Goal: Information Seeking & Learning: Learn about a topic

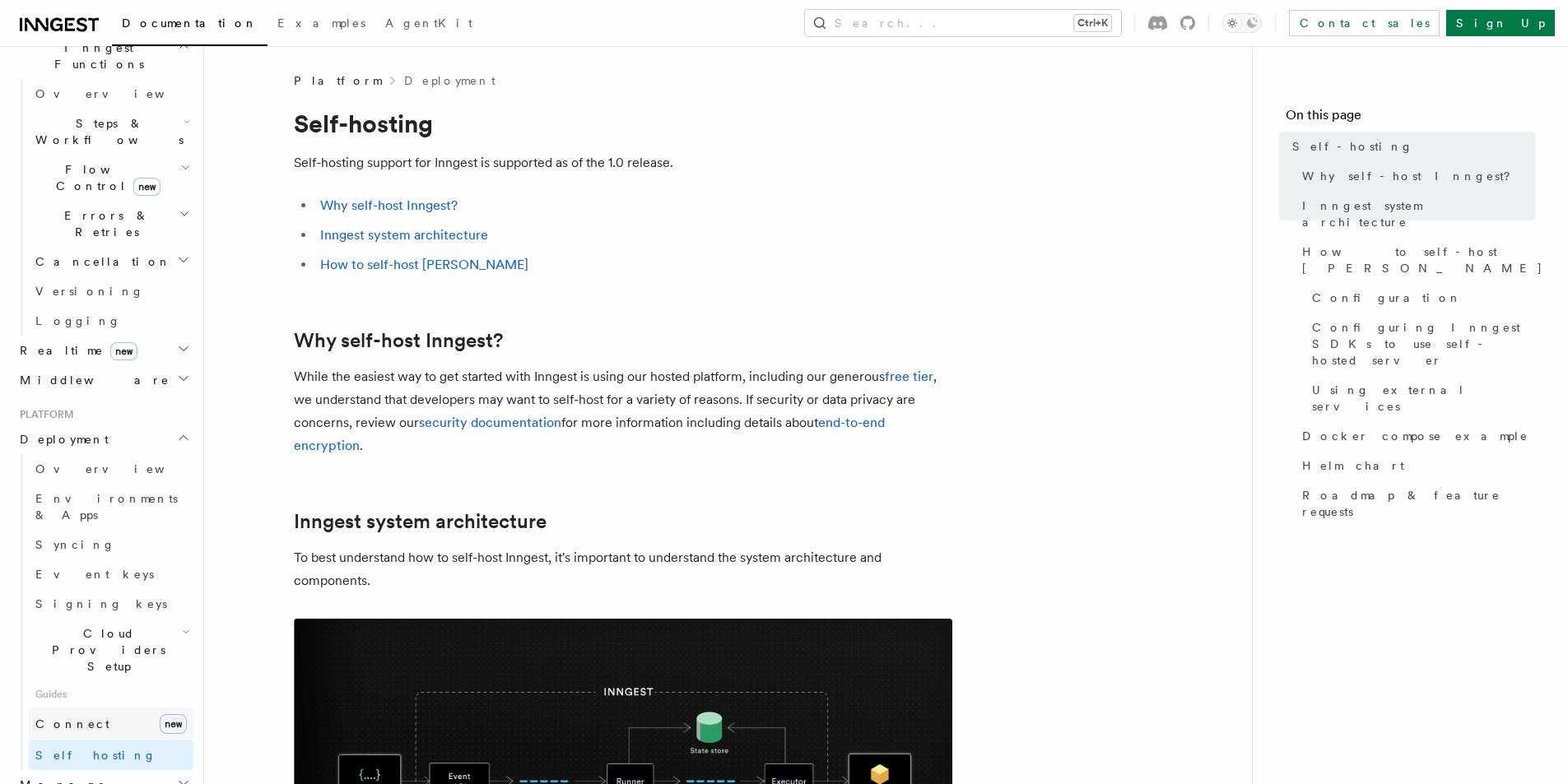
scroll to position [576, 0]
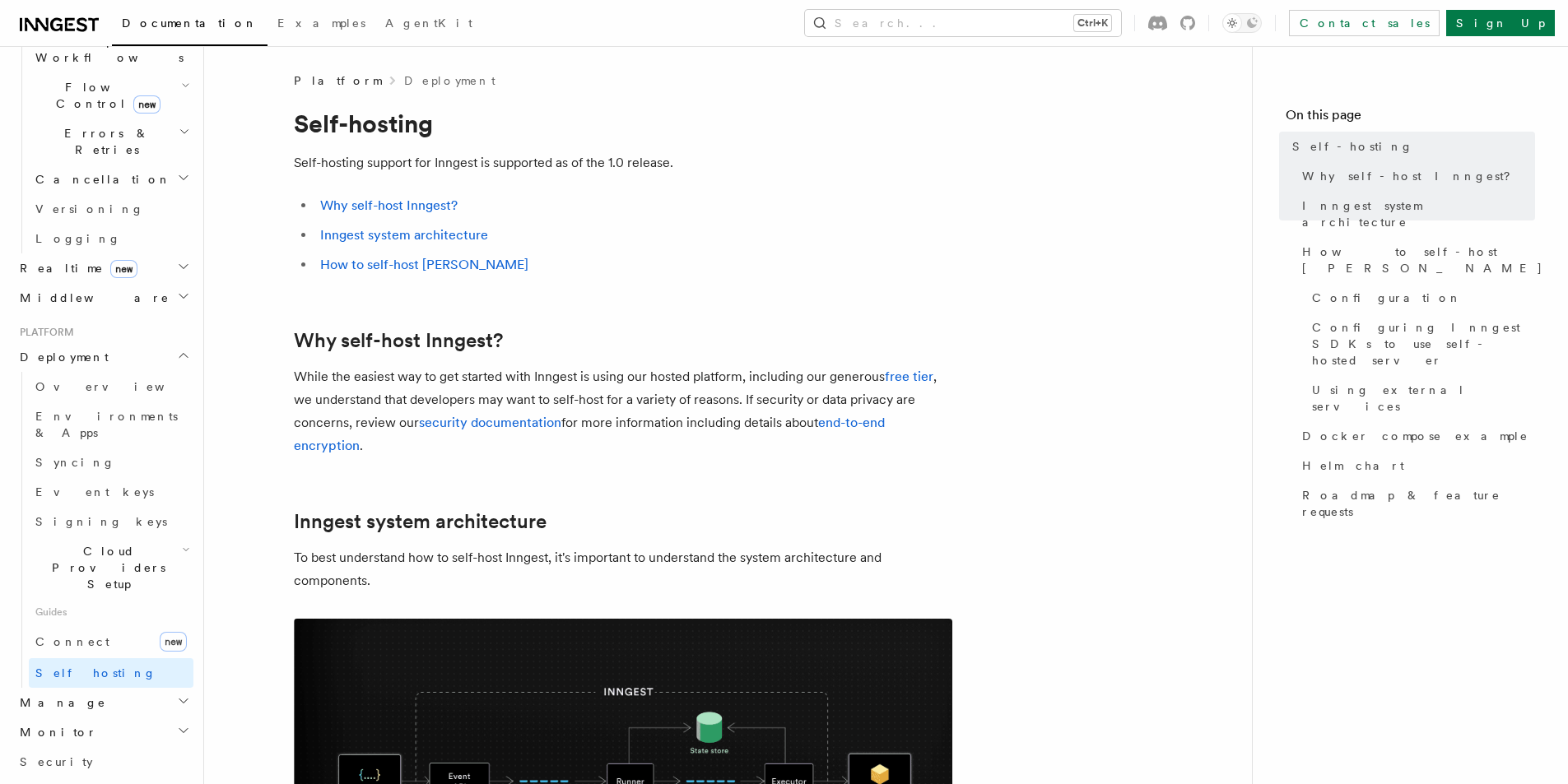
click at [71, 260] on span "Realtime new" at bounding box center [75, 268] width 124 height 17
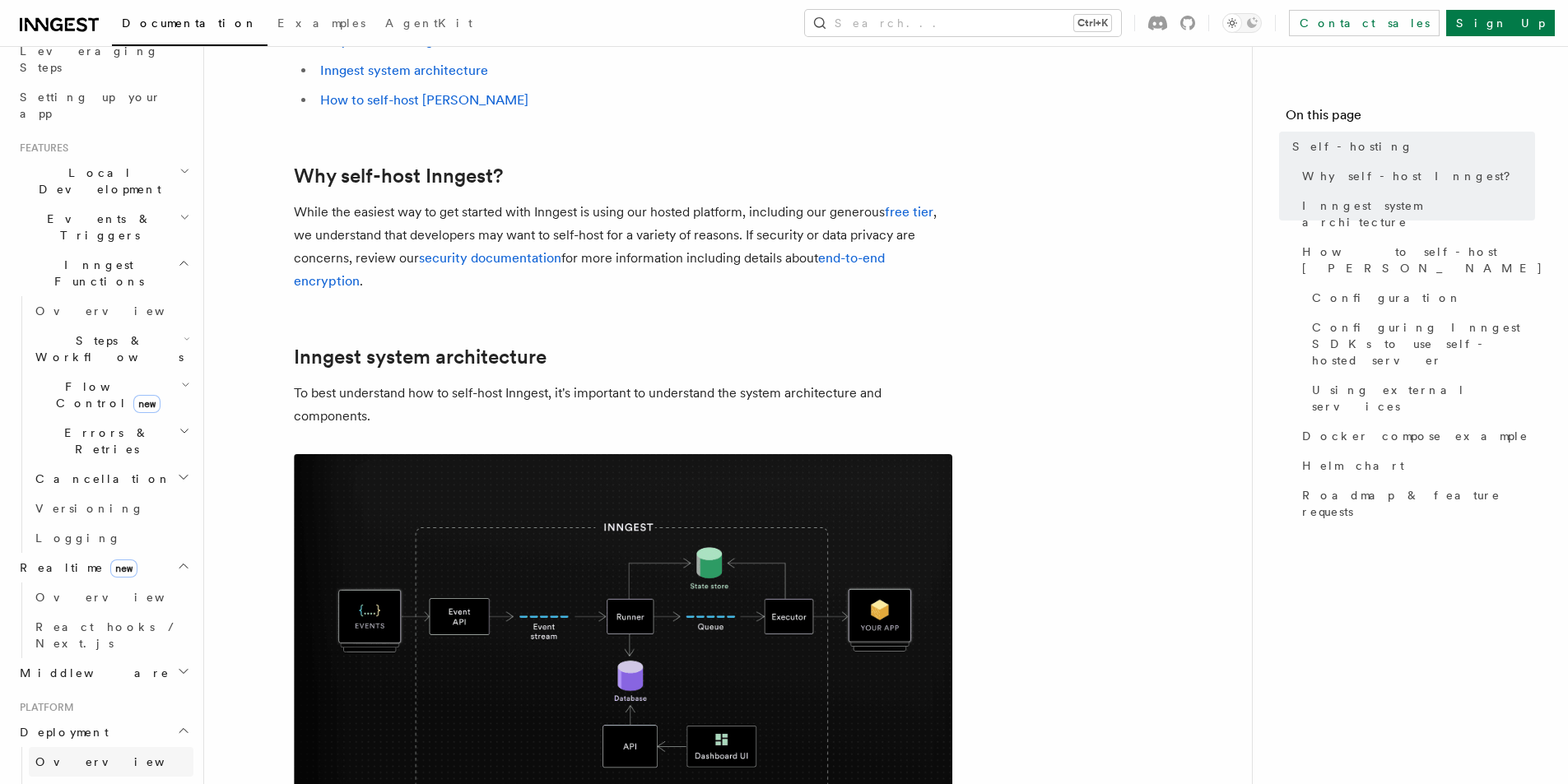
scroll to position [35, 0]
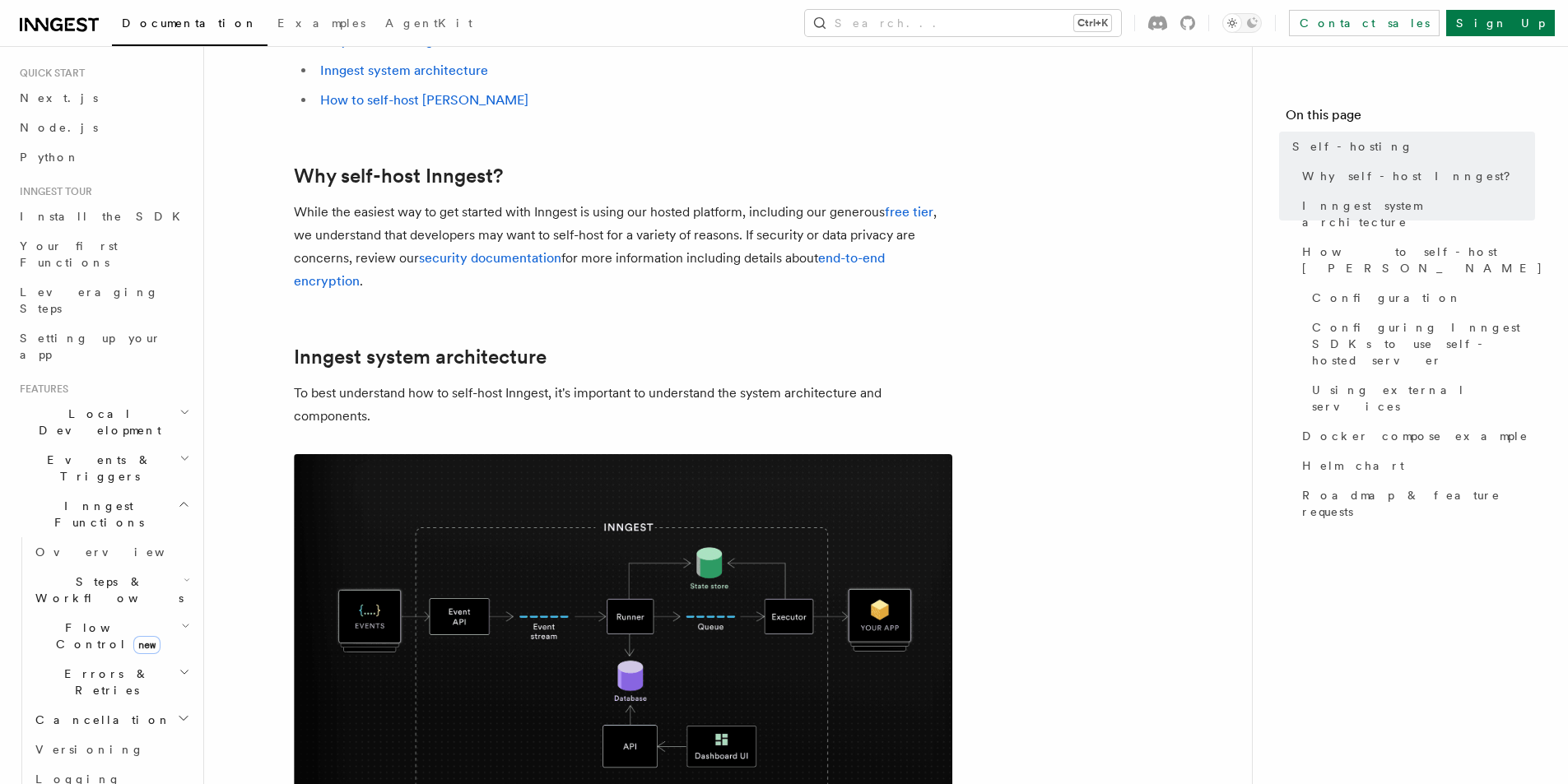
click at [86, 406] on span "Local Development" at bounding box center [96, 422] width 166 height 33
click at [117, 509] on span "Inngest Dev Server" at bounding box center [106, 524] width 141 height 30
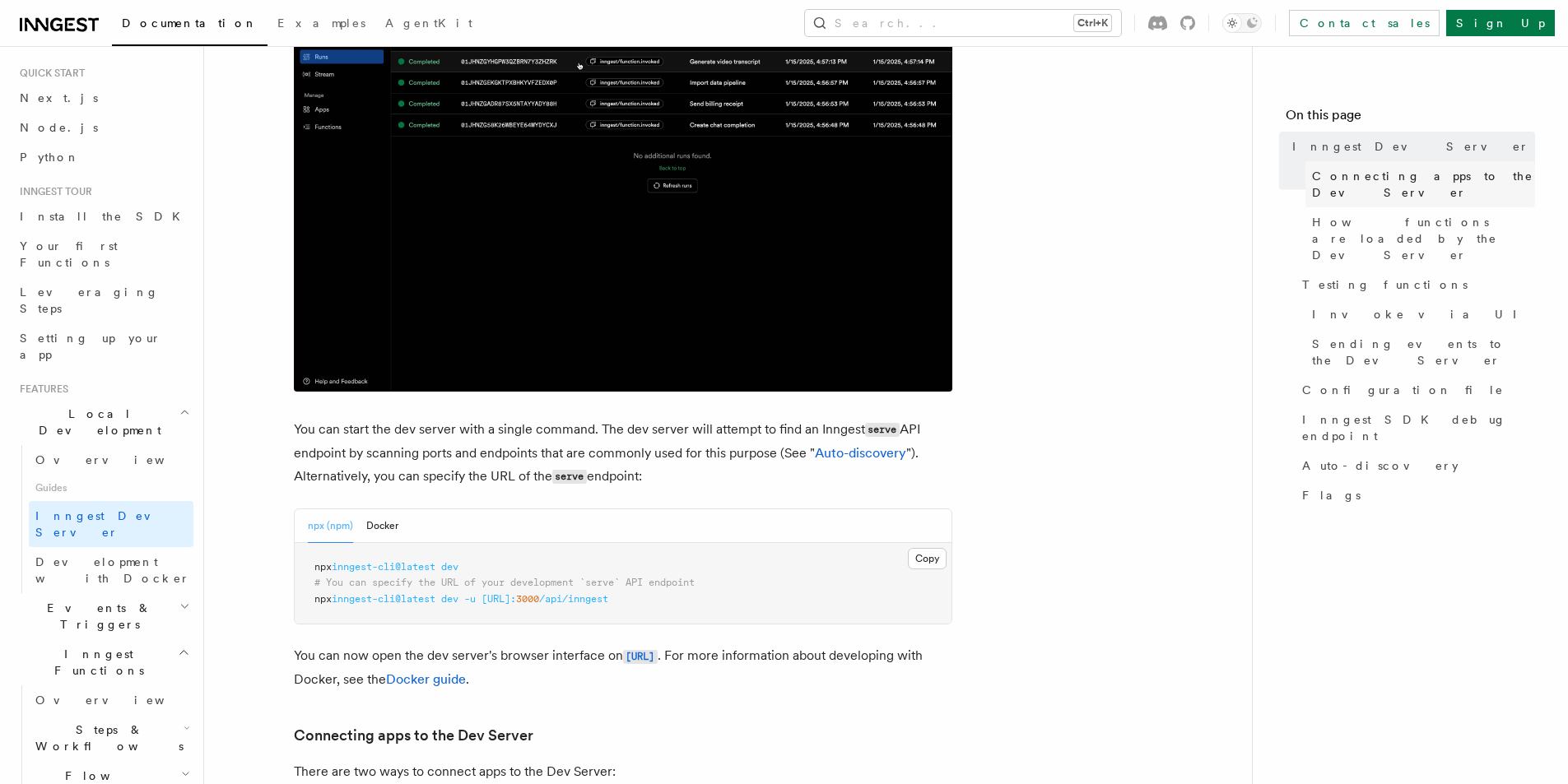
click at [1427, 171] on span "Connecting apps to the Dev Server" at bounding box center [1423, 183] width 223 height 33
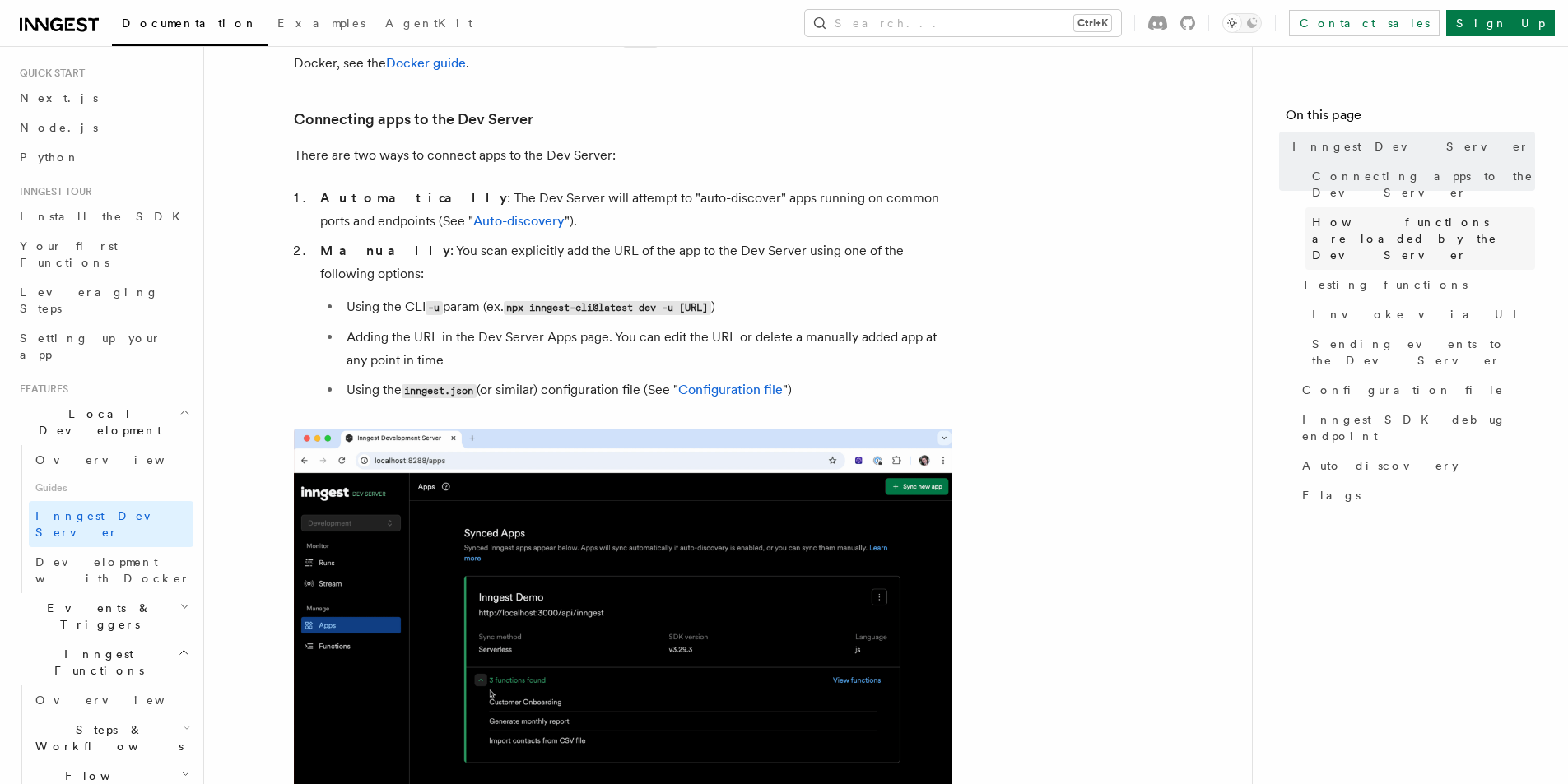
click at [1393, 214] on span "How functions are loaded by the Dev Server" at bounding box center [1423, 239] width 223 height 49
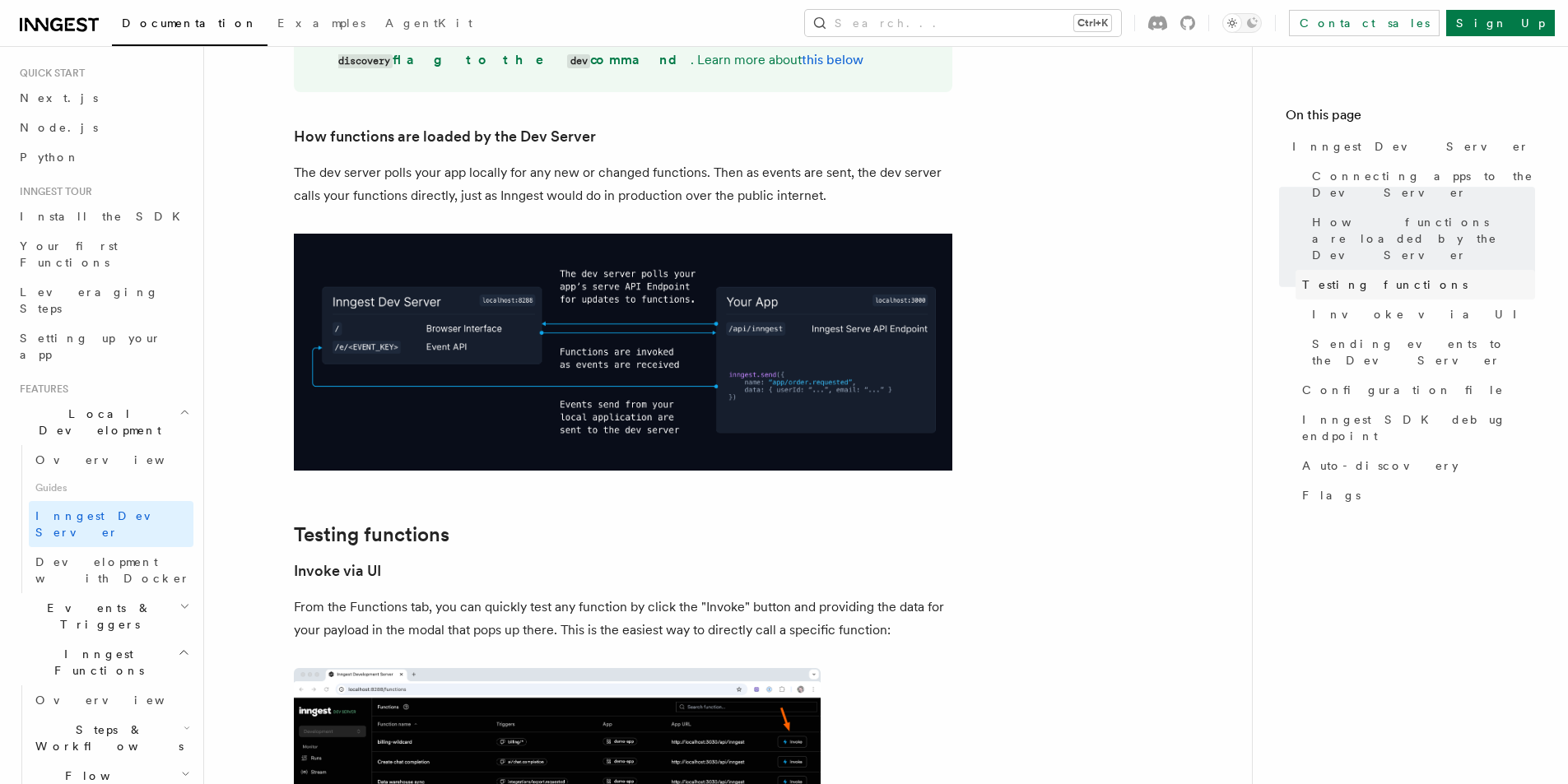
click at [1436, 270] on link "Testing functions" at bounding box center [1414, 285] width 239 height 30
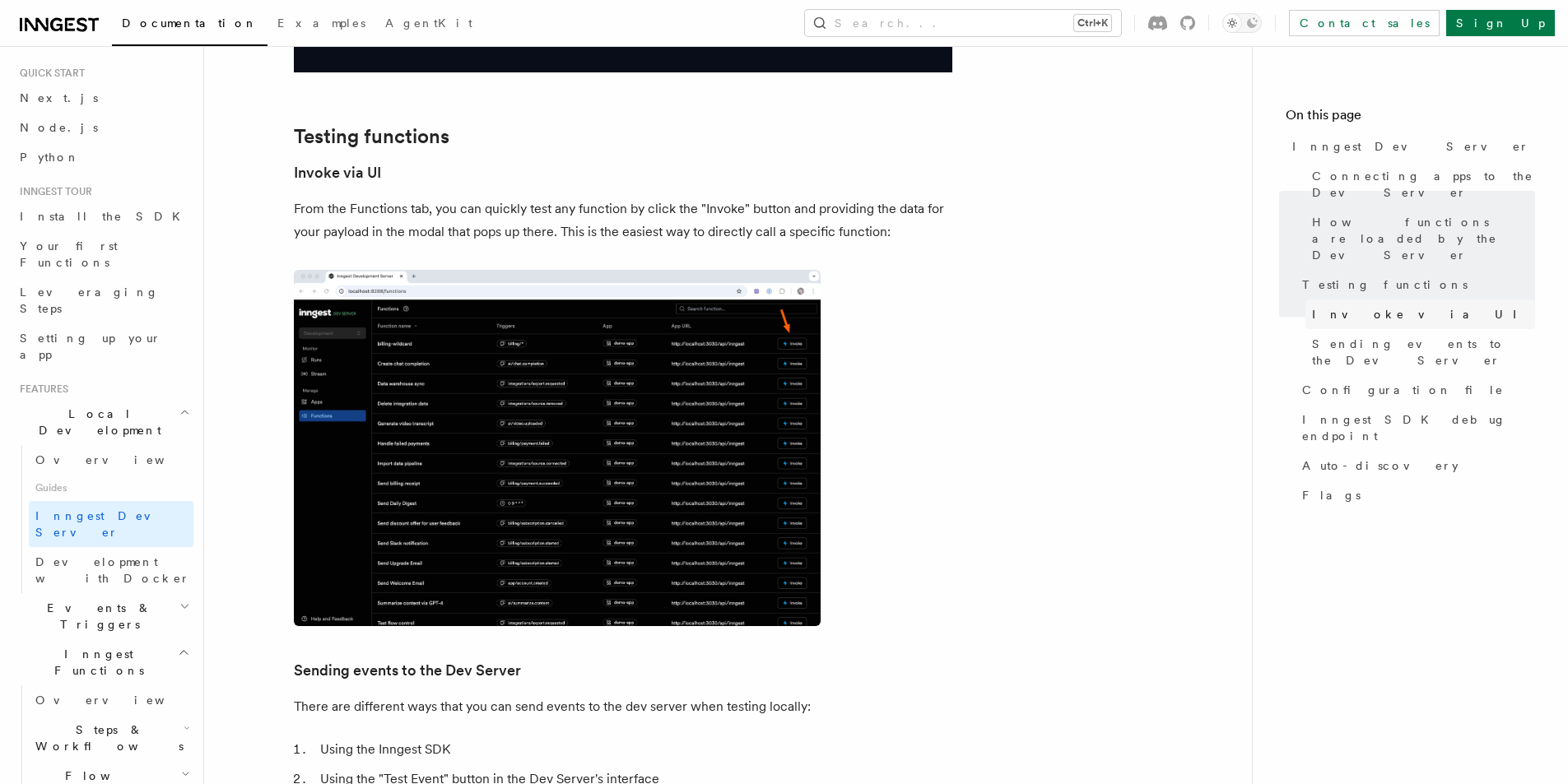
click at [1392, 300] on link "Invoke via UI" at bounding box center [1420, 315] width 229 height 30
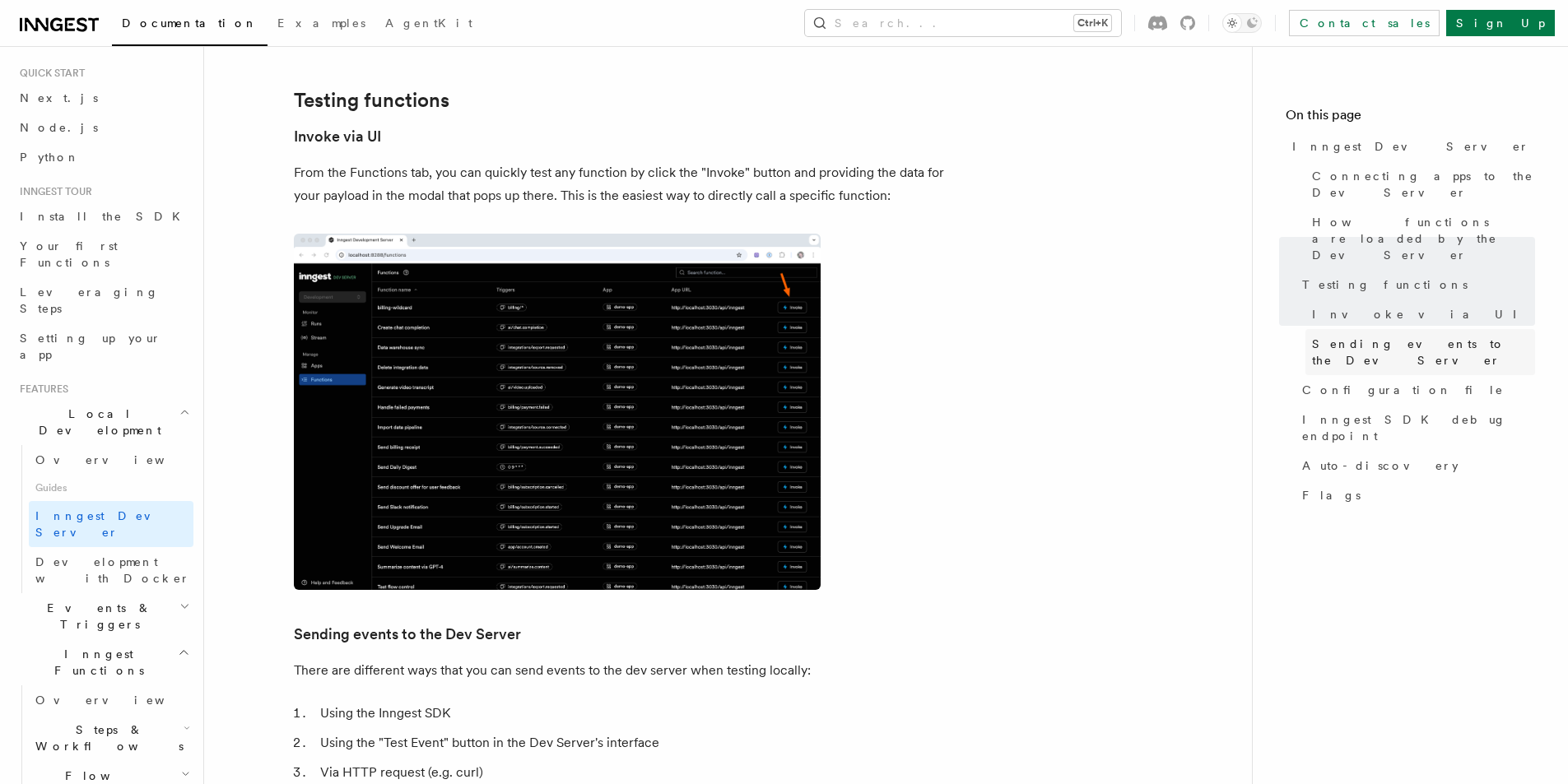
click at [1370, 336] on span "Sending events to the Dev Server" at bounding box center [1423, 352] width 223 height 33
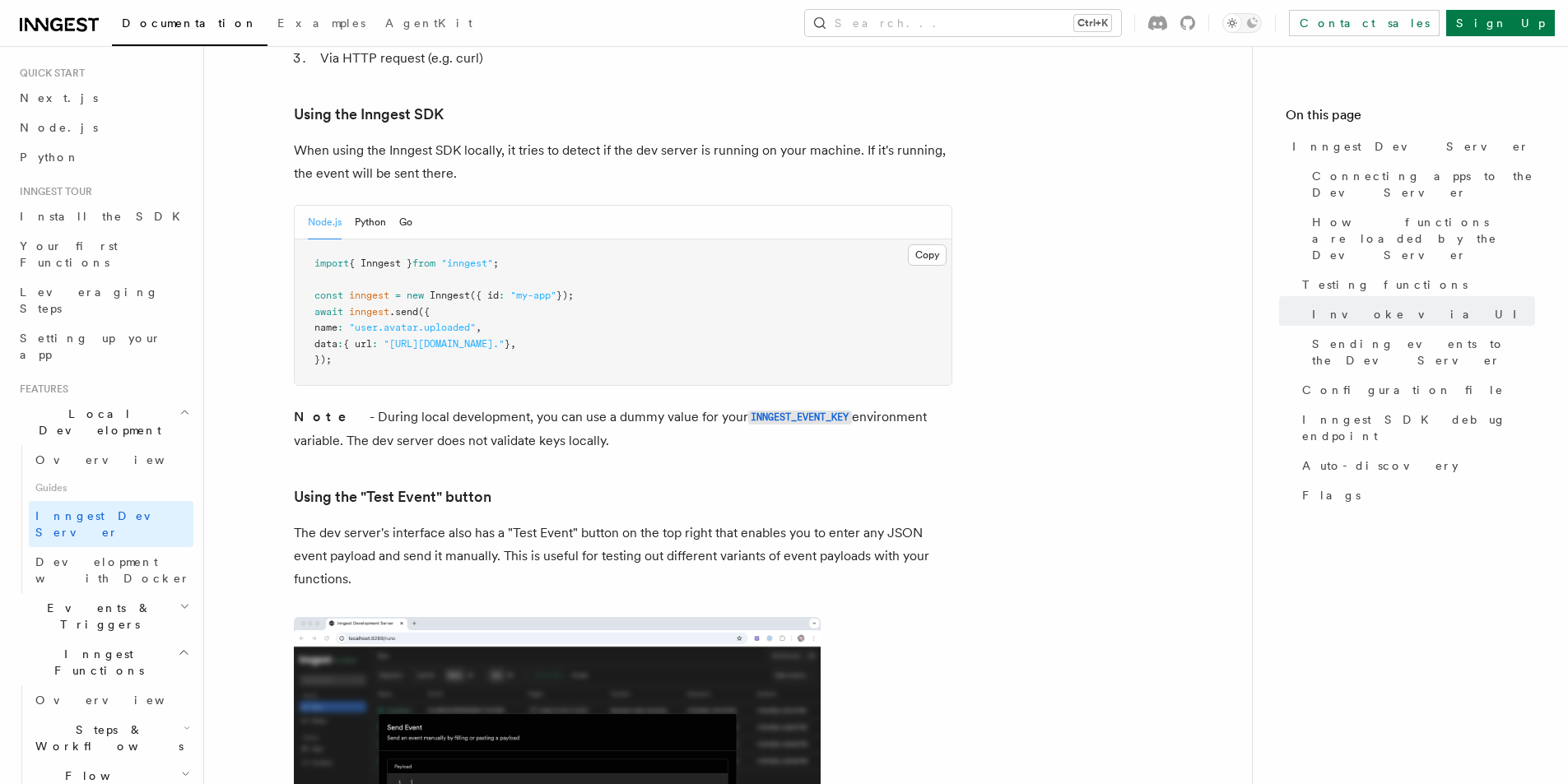
scroll to position [3213, 0]
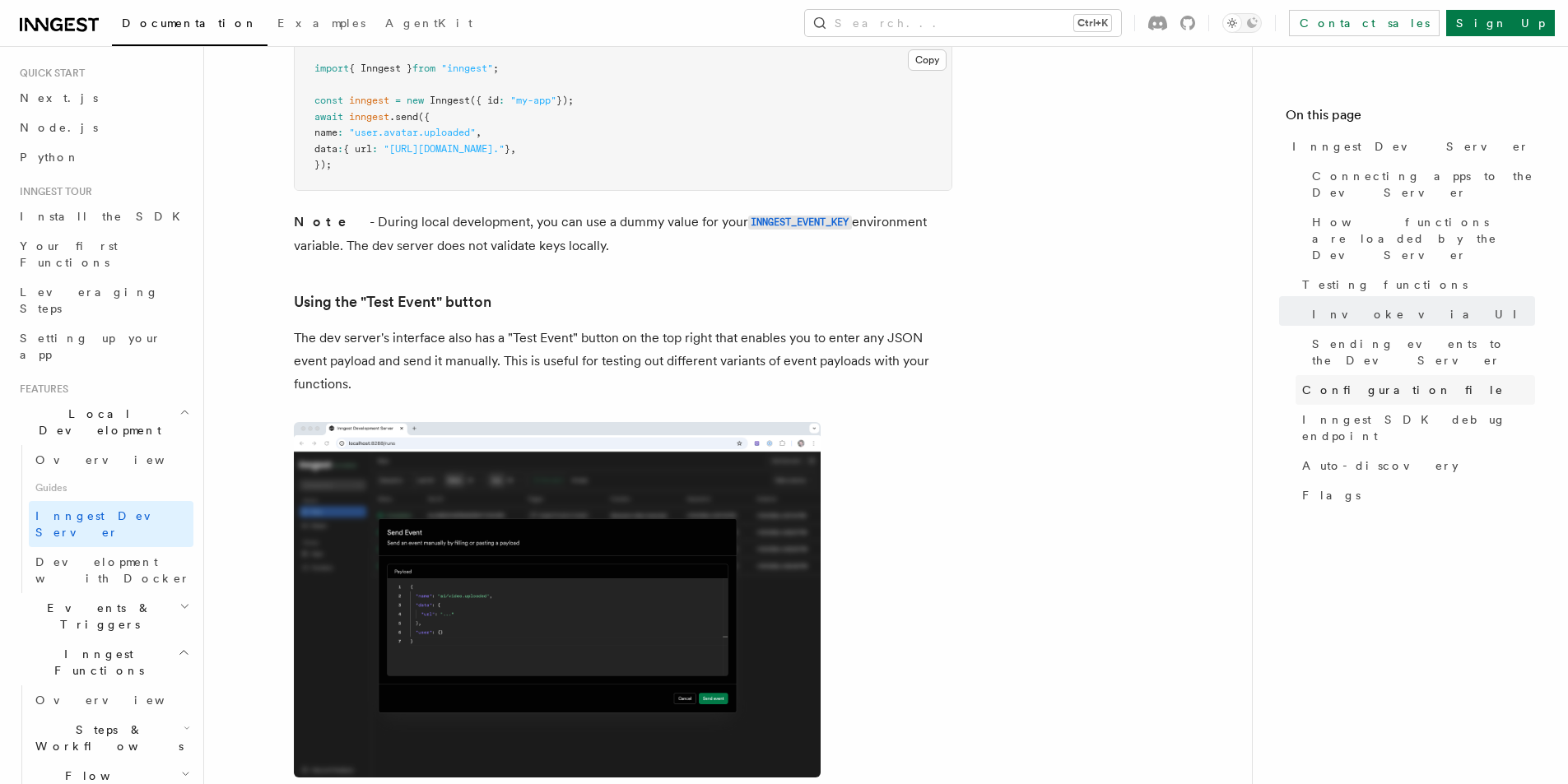
click at [1429, 375] on link "Configuration file" at bounding box center [1414, 390] width 239 height 30
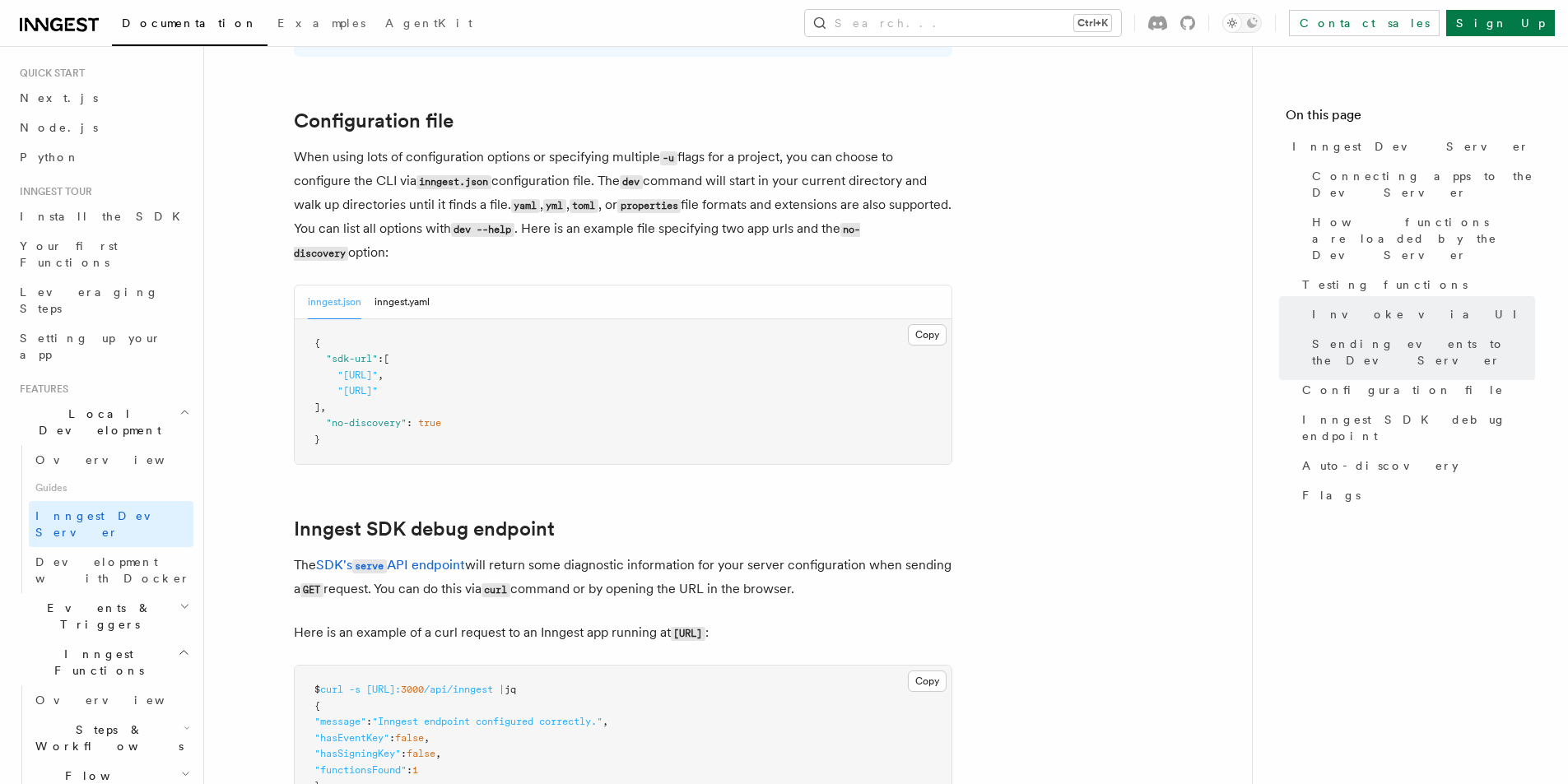
scroll to position [4298, 0]
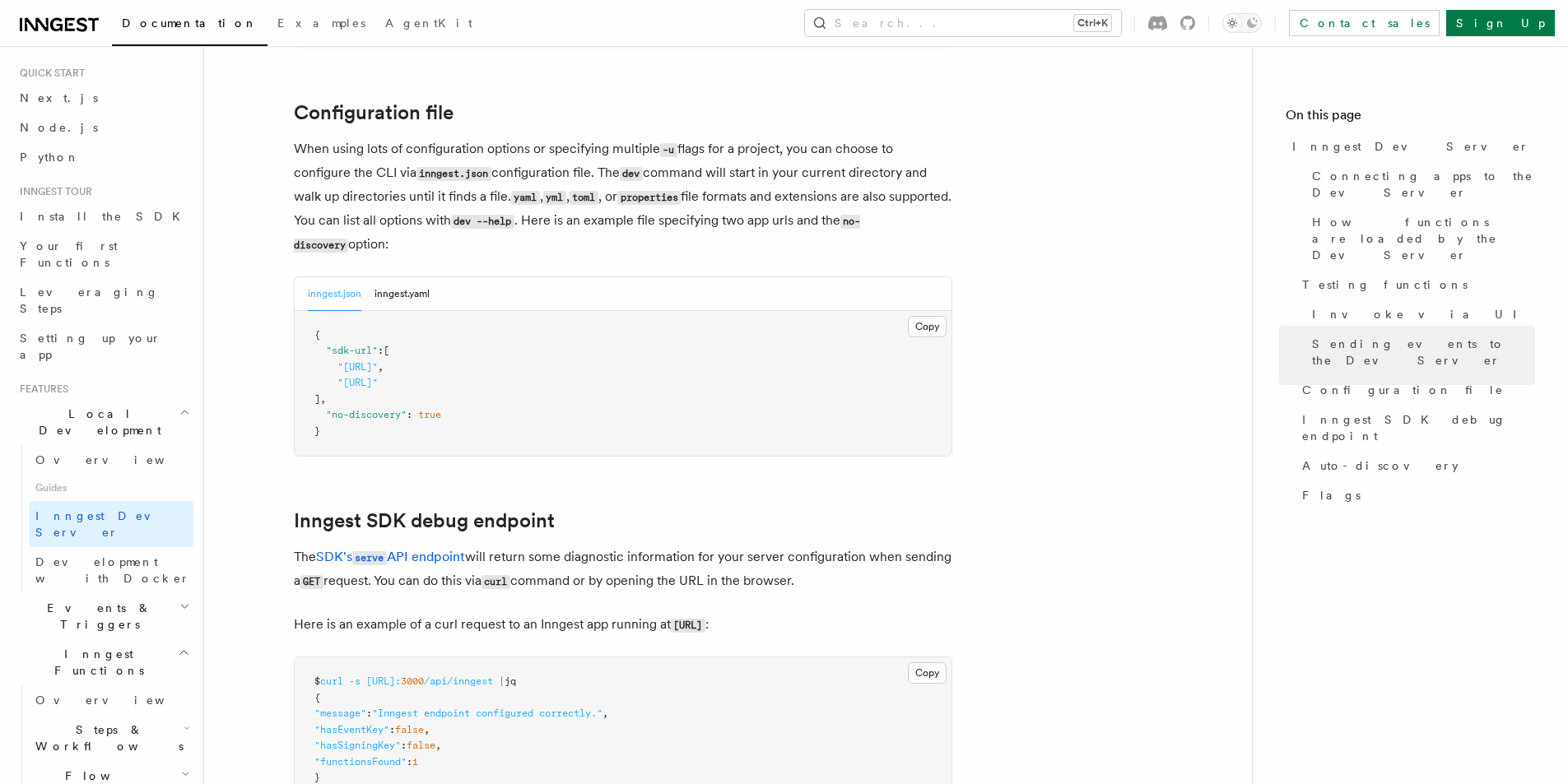
click at [105, 594] on h2 "Events & Triggers" at bounding box center [103, 616] width 180 height 46
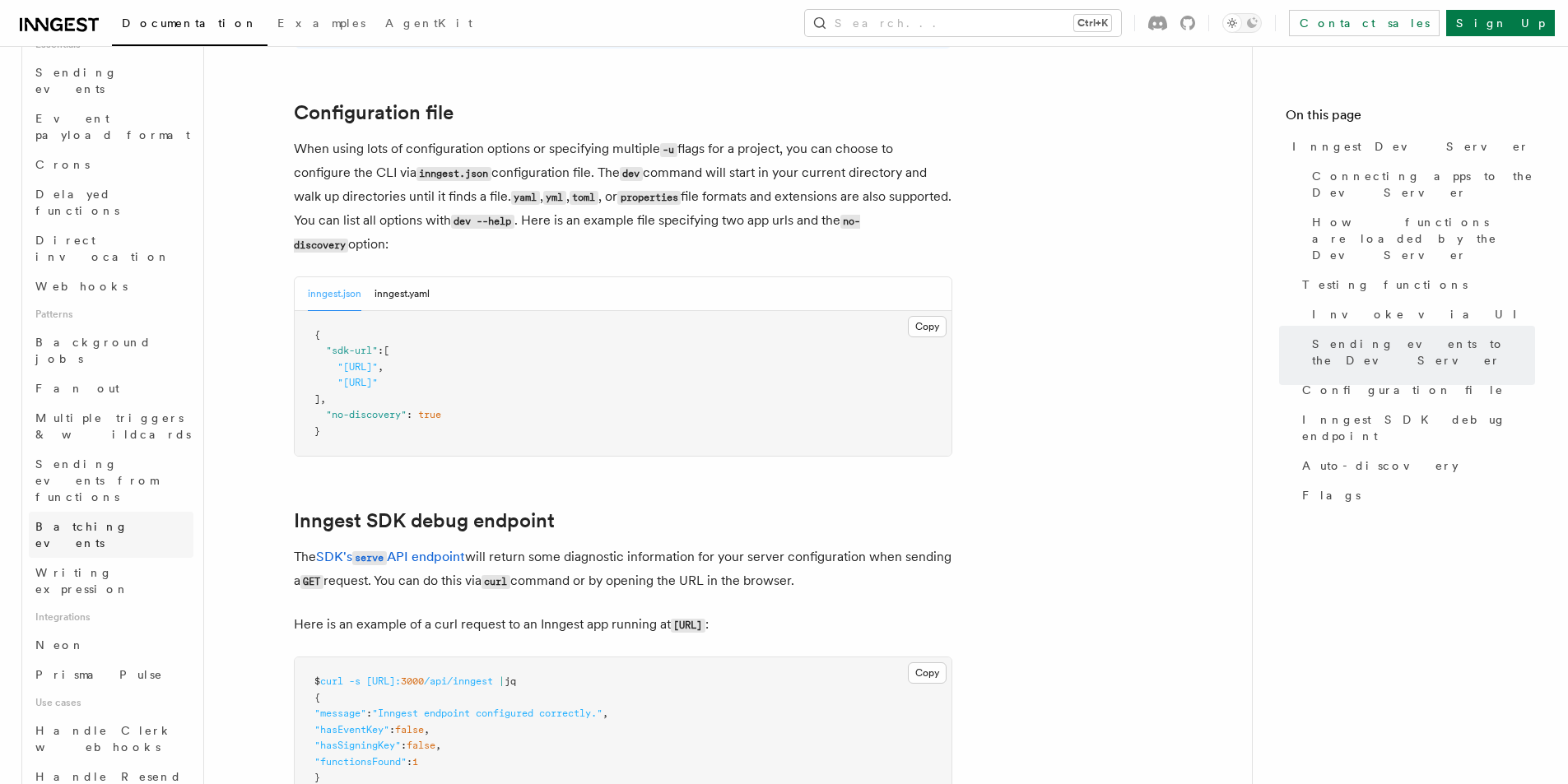
scroll to position [693, 0]
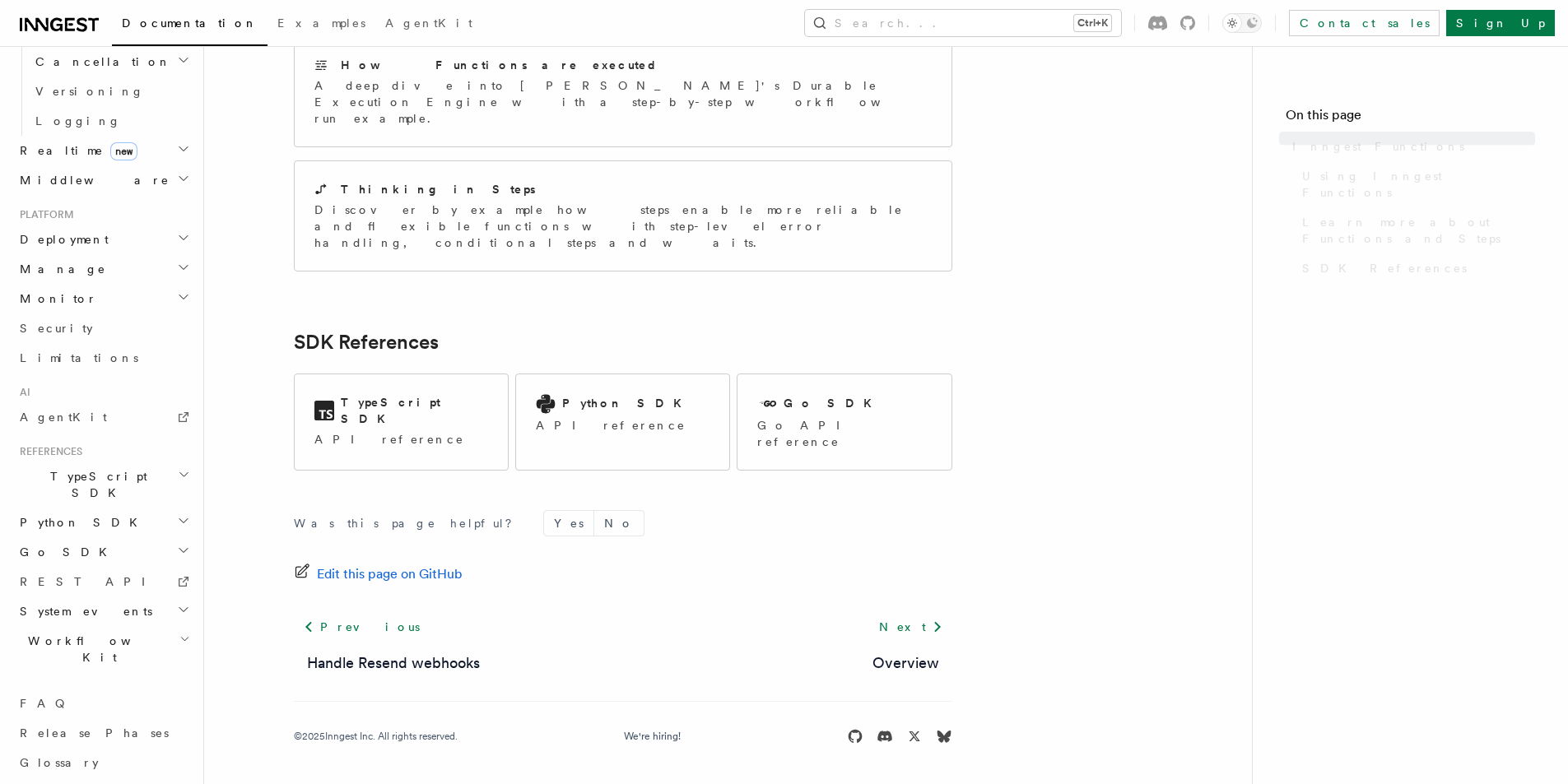
scroll to position [532, 0]
